Goal: Information Seeking & Learning: Stay updated

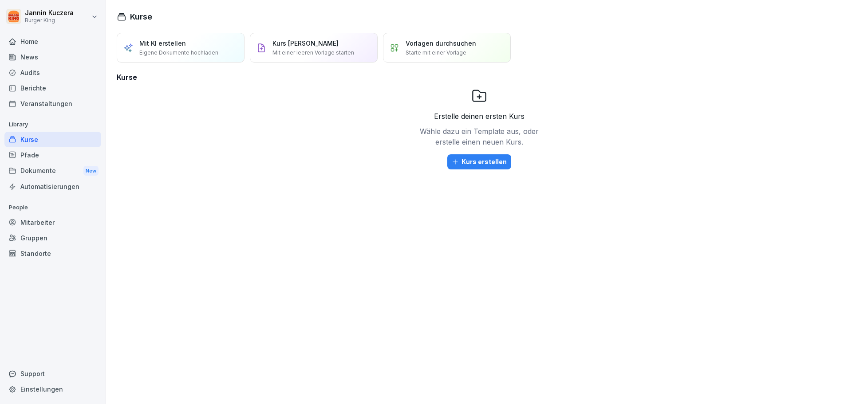
click at [48, 60] on div "News" at bounding box center [52, 57] width 97 height 16
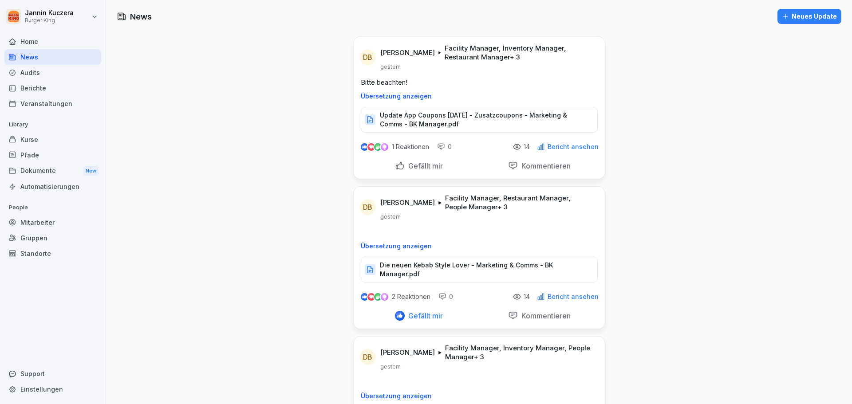
click at [578, 293] on p "Bericht ansehen" at bounding box center [573, 296] width 51 height 7
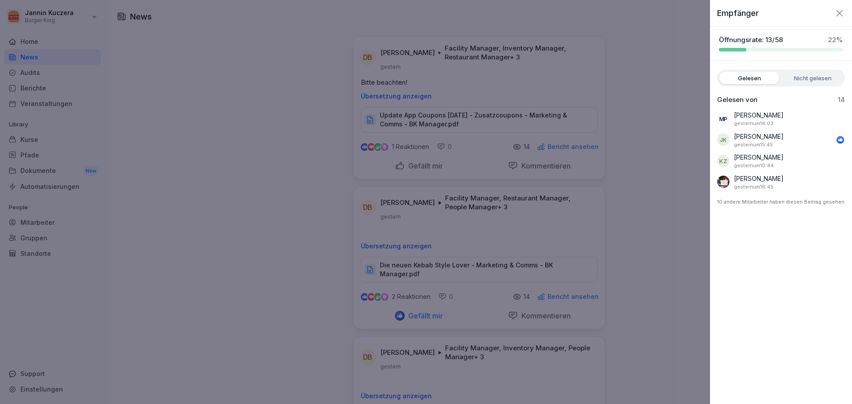
click at [808, 79] on label "Nicht gelesen" at bounding box center [813, 78] width 60 height 12
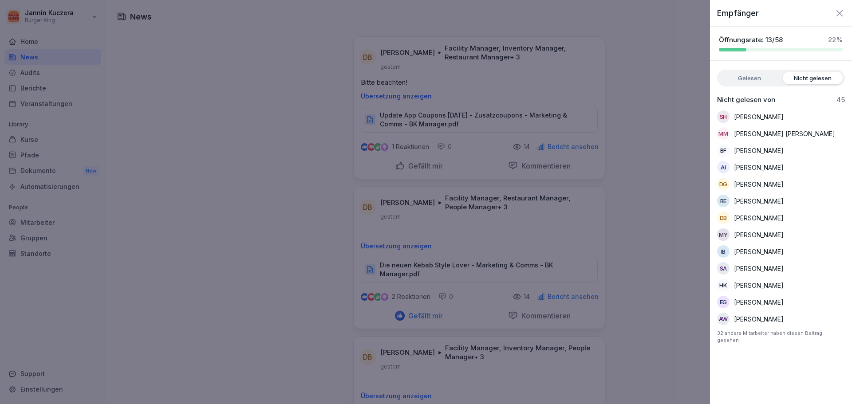
click at [400, 261] on div at bounding box center [426, 202] width 852 height 404
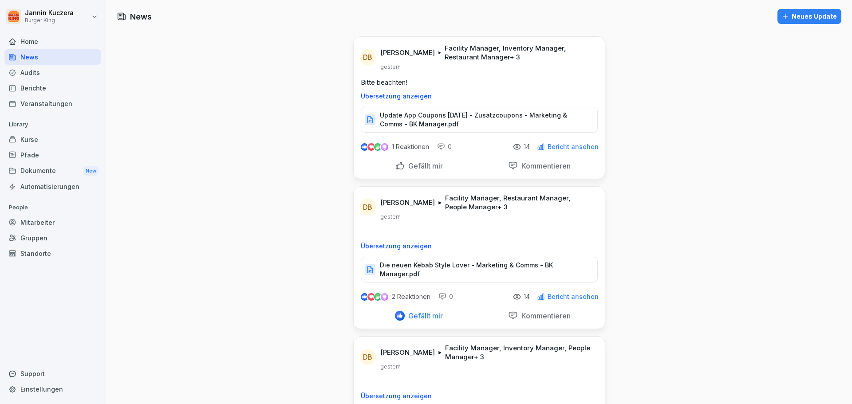
click at [401, 267] on p "Die neuen Kebab Style Lover - Marketing & Comms - BK Manager.pdf" at bounding box center [484, 270] width 209 height 18
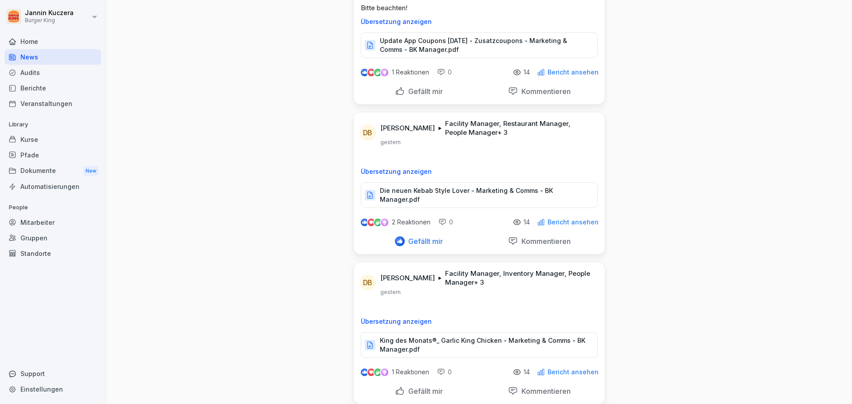
scroll to position [89, 0]
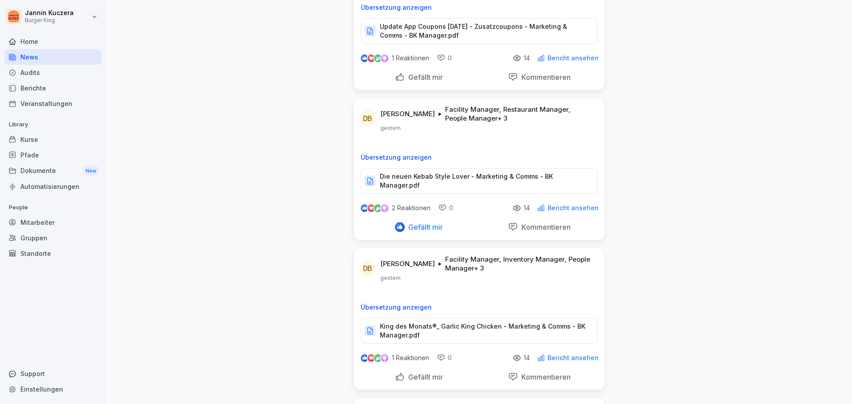
click at [488, 322] on p "King des Monats®_ Garlic King Chicken - Marketing & Comms - BK Manager.pdf" at bounding box center [484, 331] width 209 height 18
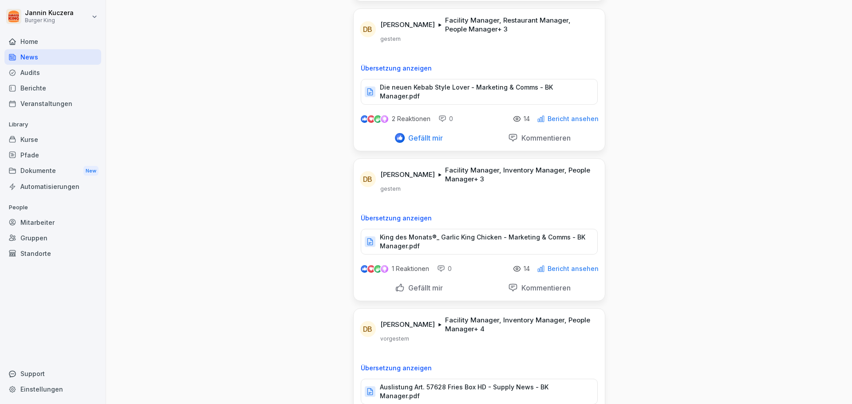
scroll to position [222, 0]
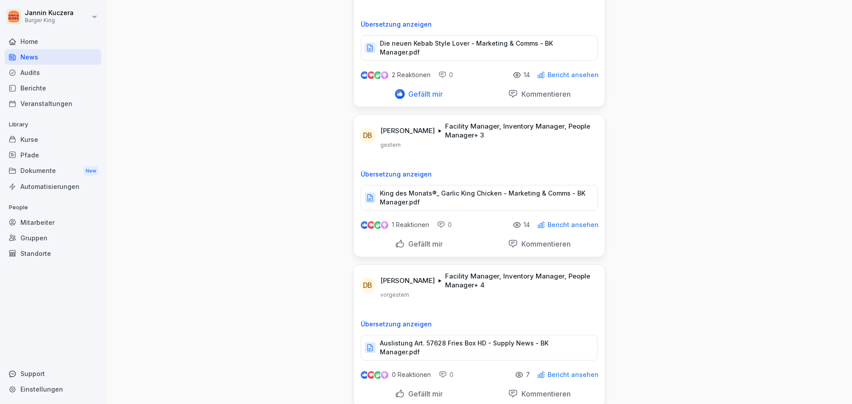
click at [40, 90] on div "Berichte" at bounding box center [52, 88] width 97 height 16
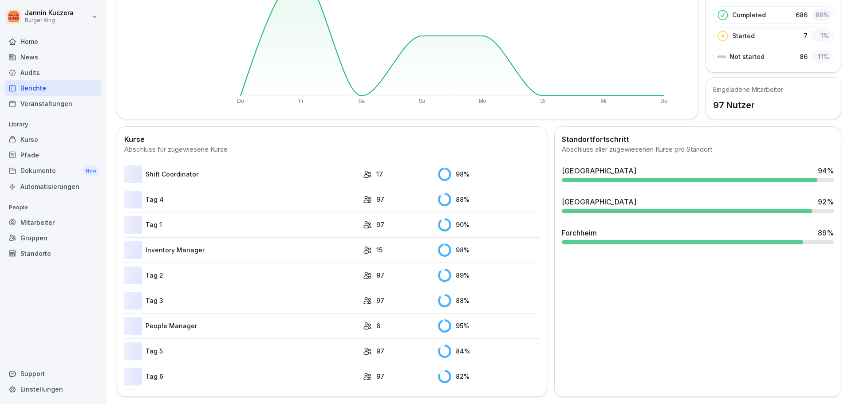
scroll to position [55, 0]
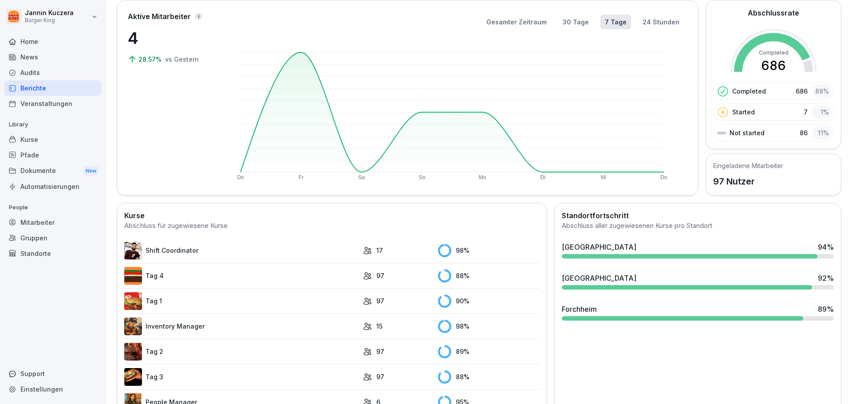
click at [139, 268] on img at bounding box center [133, 276] width 18 height 18
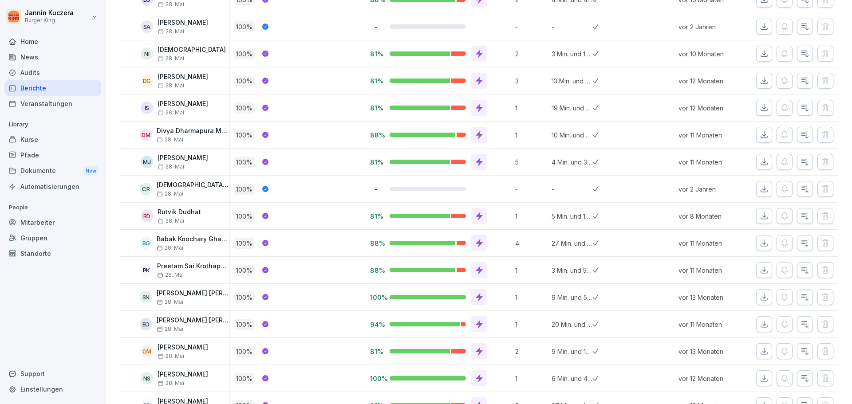
scroll to position [1066, 0]
